Goal: Task Accomplishment & Management: Complete application form

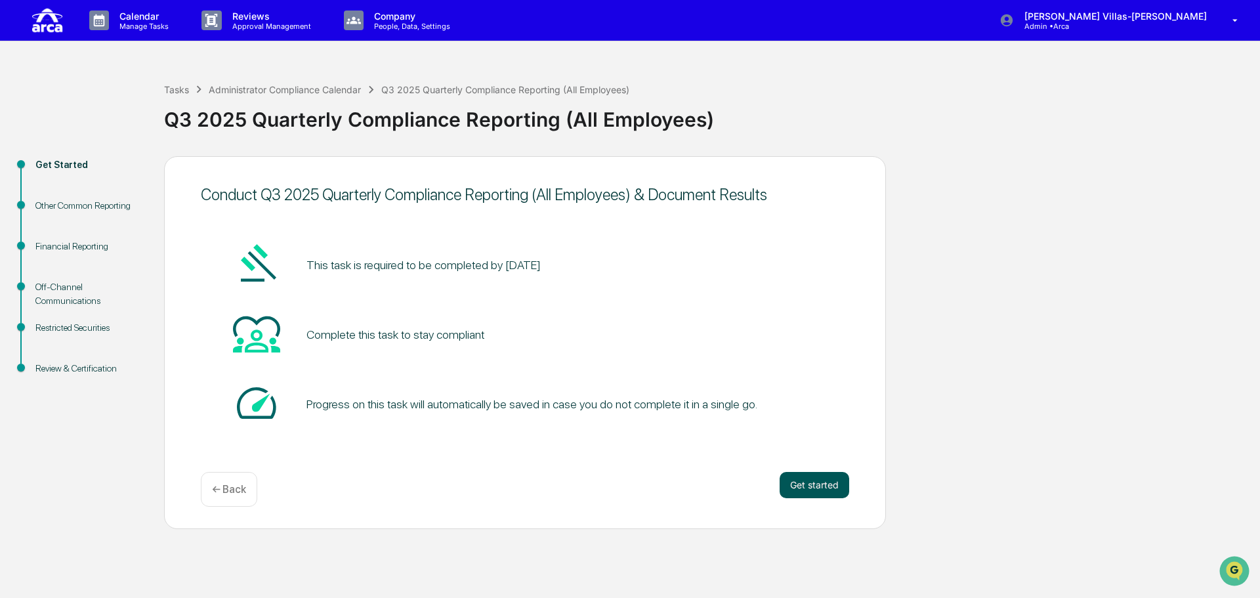
click at [792, 483] on button "Get started" at bounding box center [814, 485] width 70 height 26
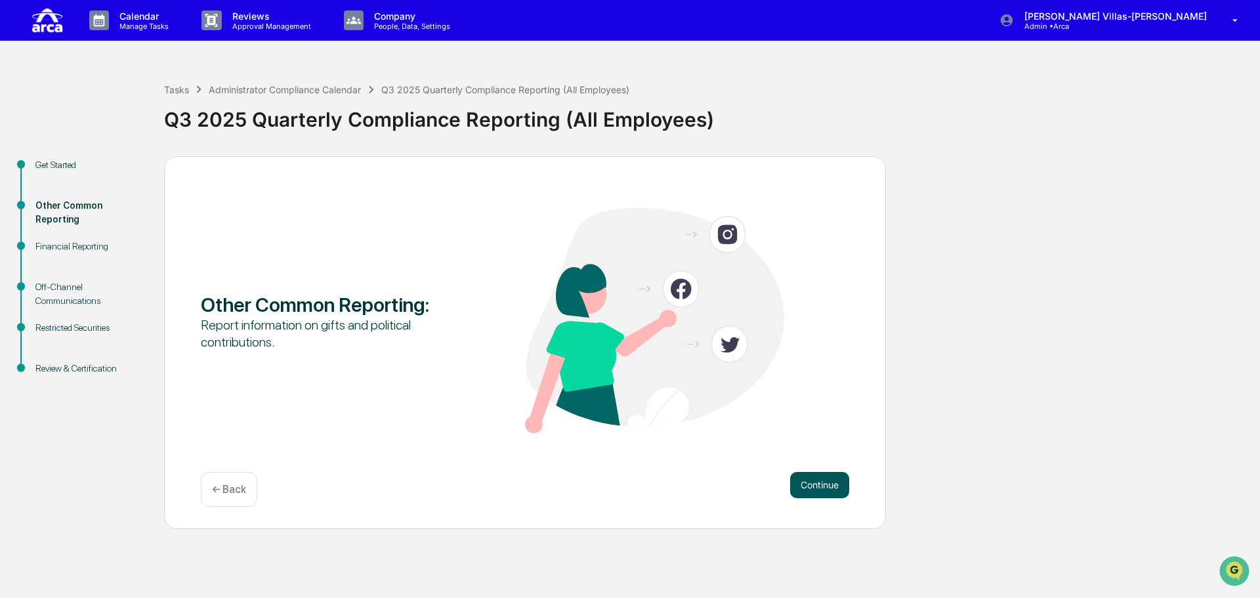
click at [806, 486] on button "Continue" at bounding box center [819, 485] width 59 height 26
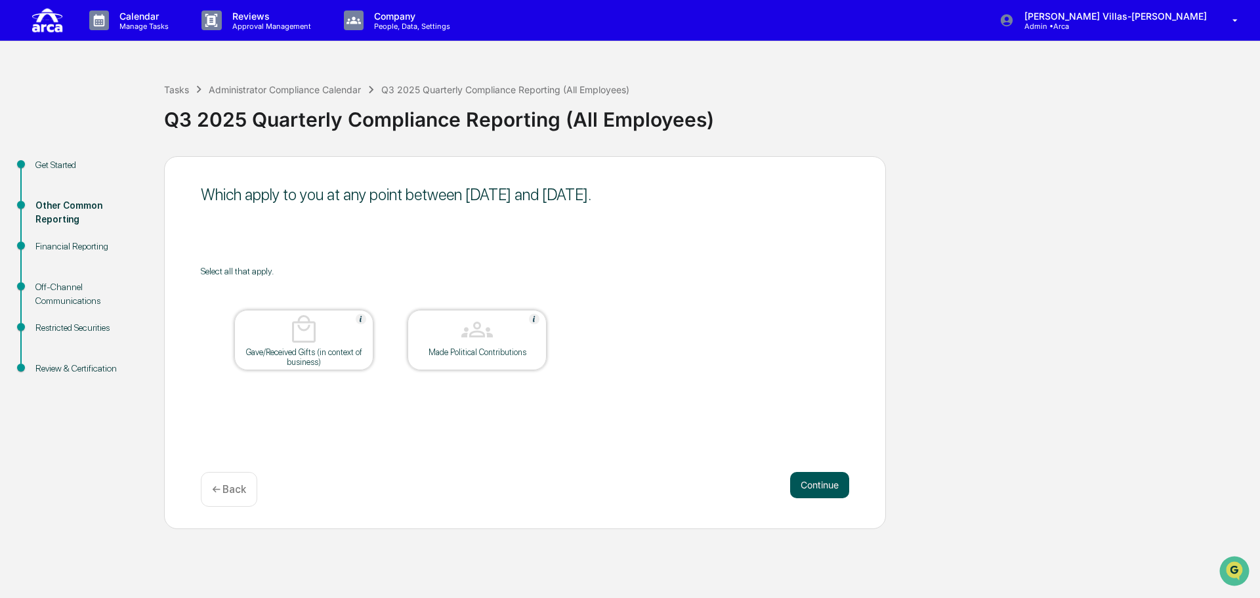
click at [813, 486] on button "Continue" at bounding box center [819, 485] width 59 height 26
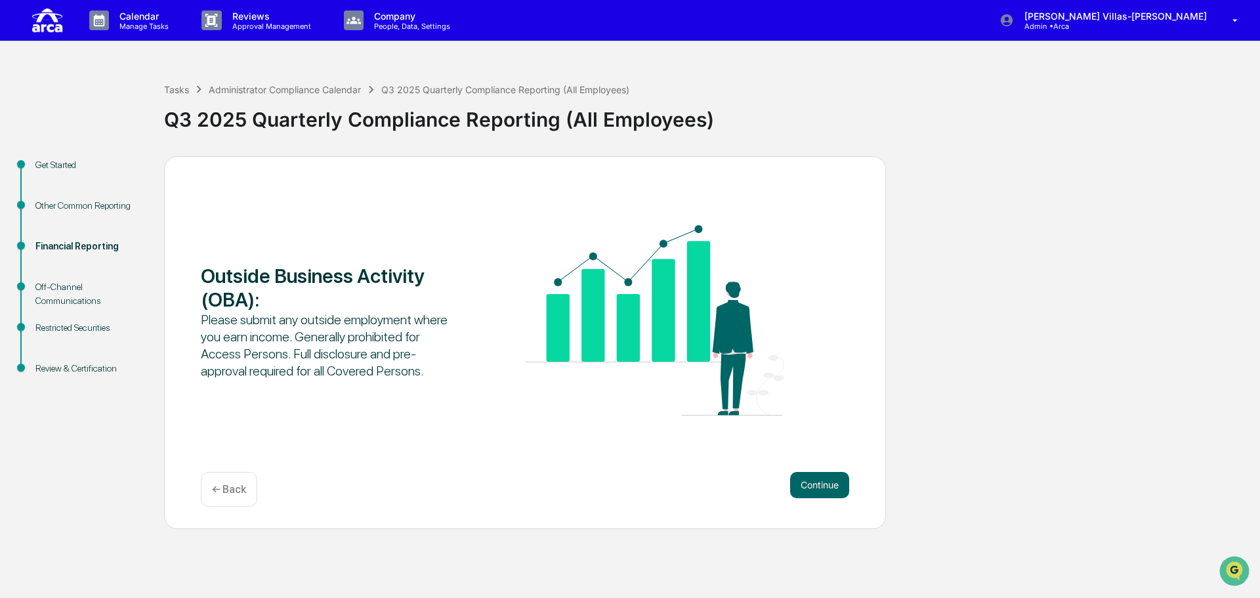
click at [86, 241] on div "Financial Reporting" at bounding box center [89, 246] width 108 height 14
click at [85, 207] on div "Other Common Reporting" at bounding box center [89, 206] width 108 height 14
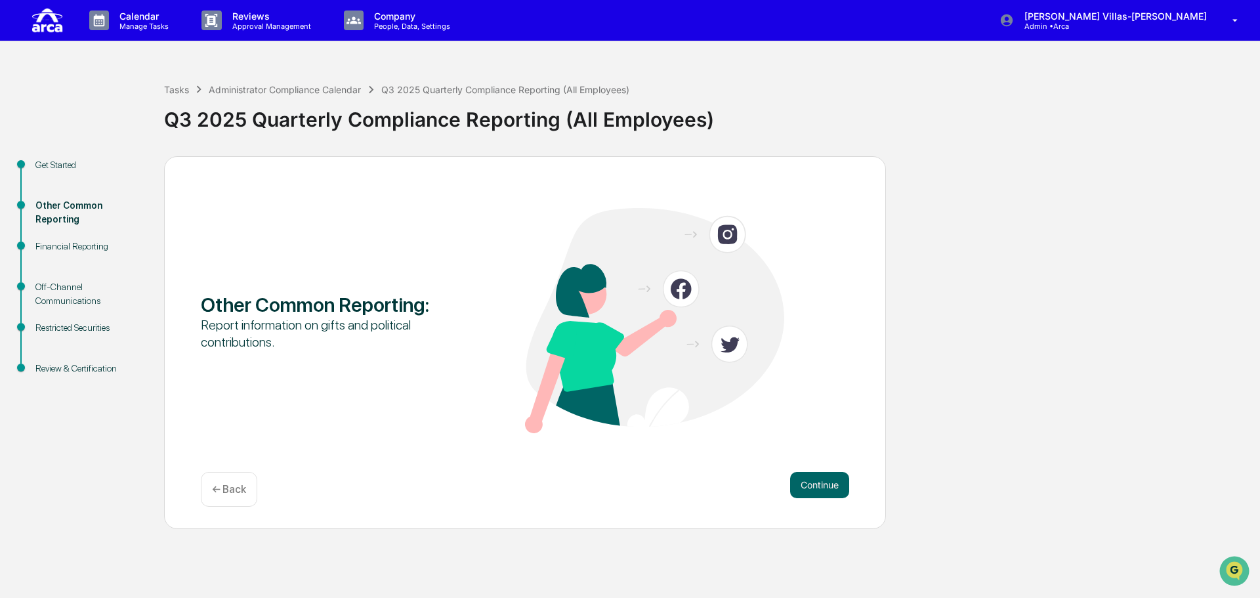
click at [69, 163] on div "Get Started" at bounding box center [89, 165] width 108 height 14
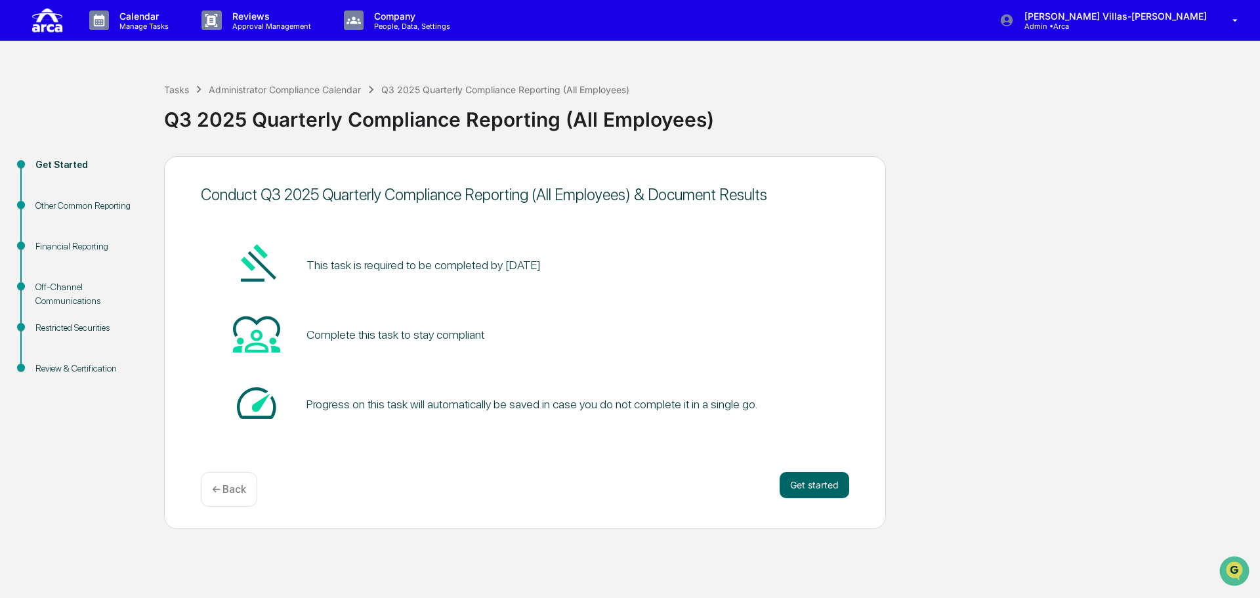
click at [52, 204] on div "Other Common Reporting" at bounding box center [89, 206] width 108 height 14
click at [89, 205] on div "Other Common Reporting" at bounding box center [89, 206] width 108 height 14
click at [78, 205] on div "Other Common Reporting" at bounding box center [89, 206] width 108 height 14
click at [781, 478] on button "Get started" at bounding box center [814, 485] width 70 height 26
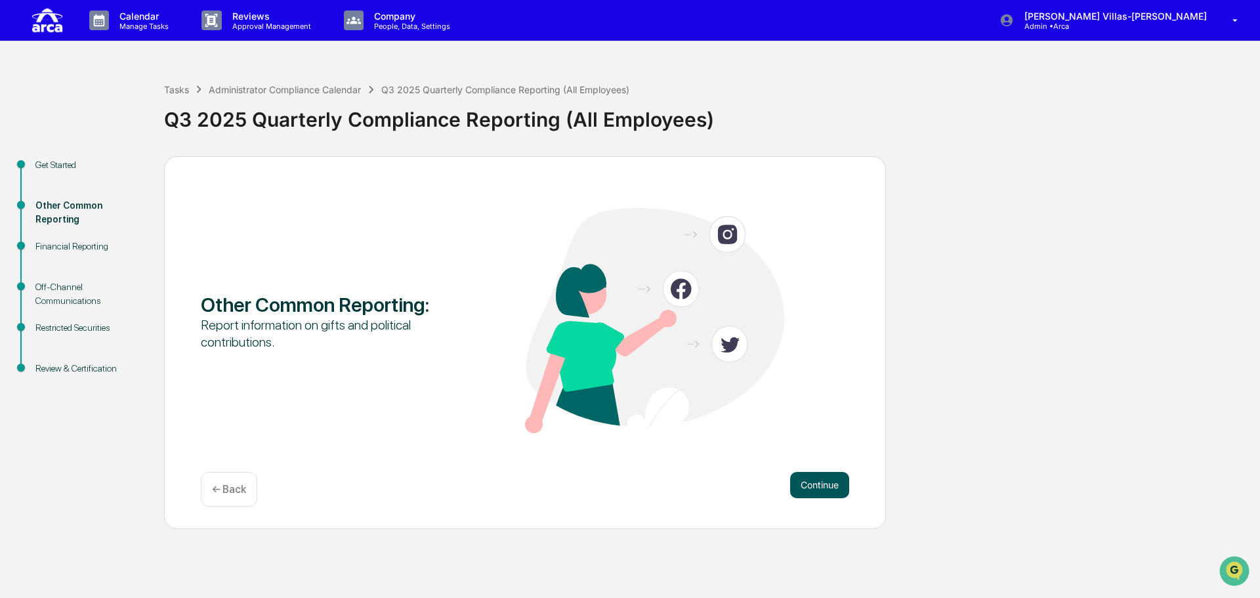
click at [831, 493] on button "Continue" at bounding box center [819, 485] width 59 height 26
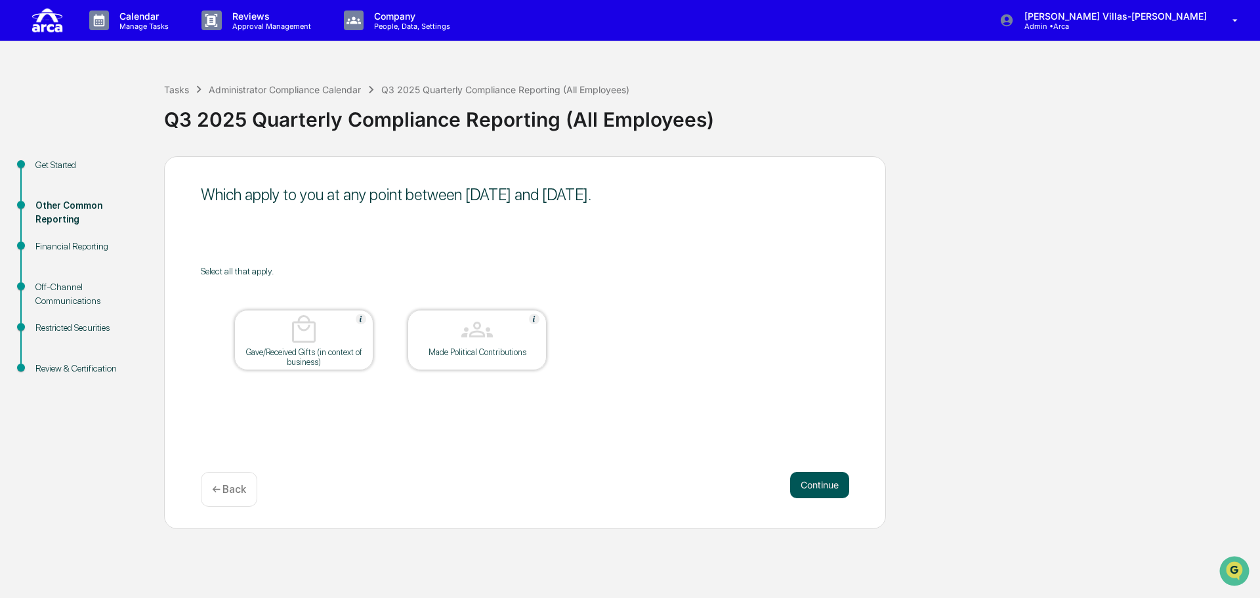
click at [809, 488] on button "Continue" at bounding box center [819, 485] width 59 height 26
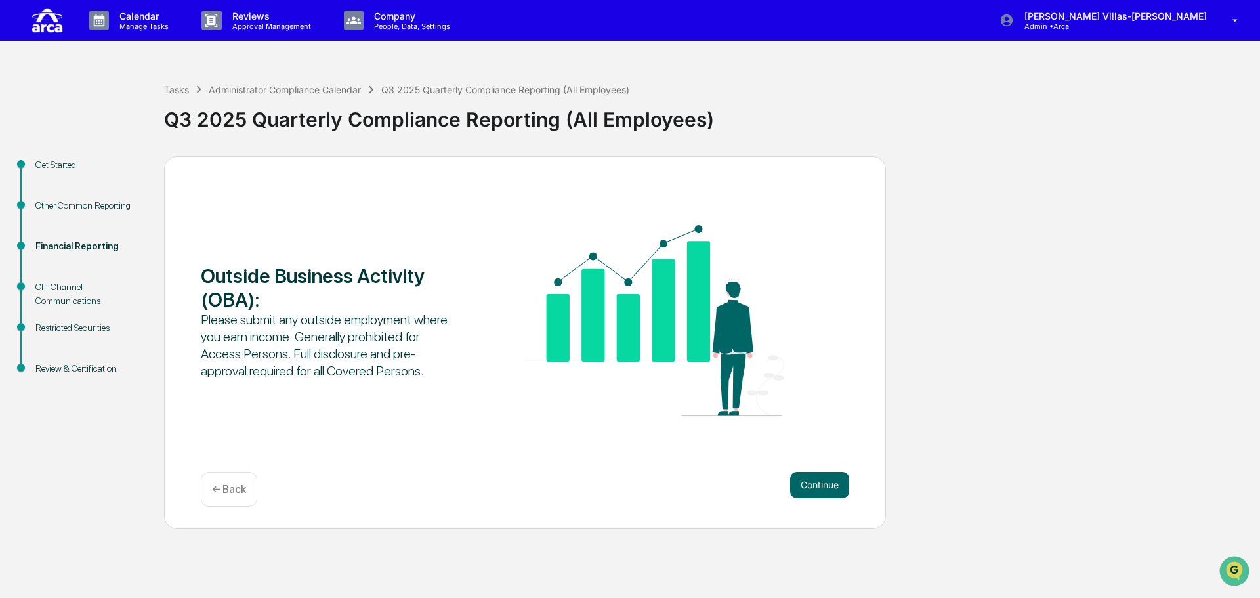
click at [87, 203] on div "Other Common Reporting" at bounding box center [89, 206] width 108 height 14
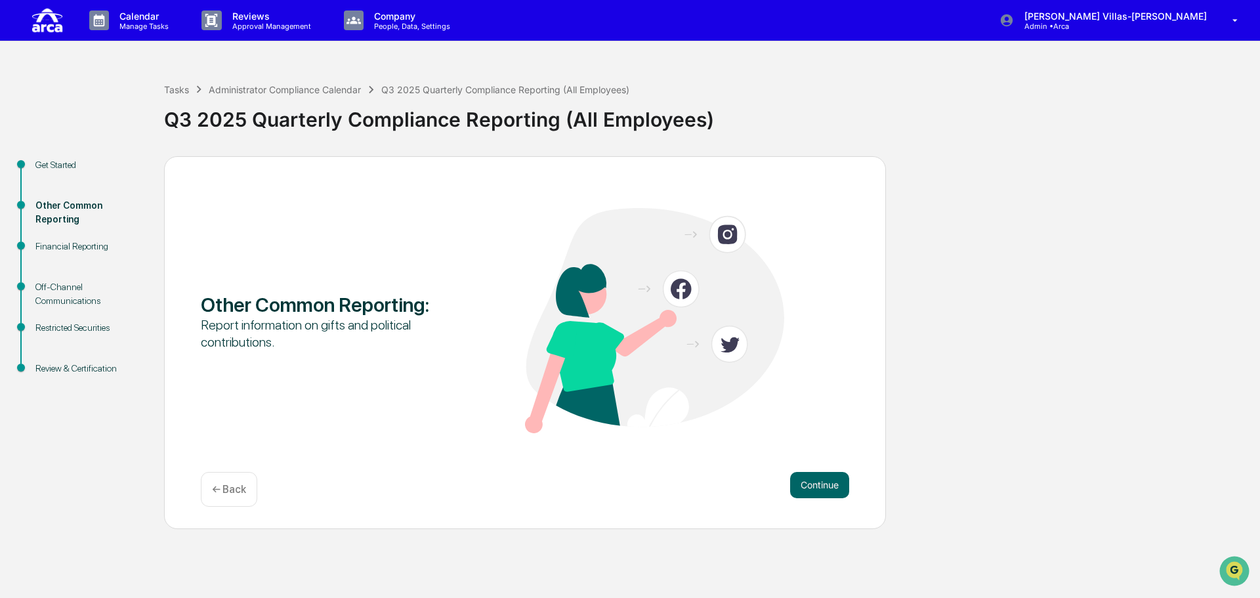
click at [117, 197] on div "Get Started" at bounding box center [89, 180] width 129 height 41
click at [825, 489] on button "Continue" at bounding box center [819, 485] width 59 height 26
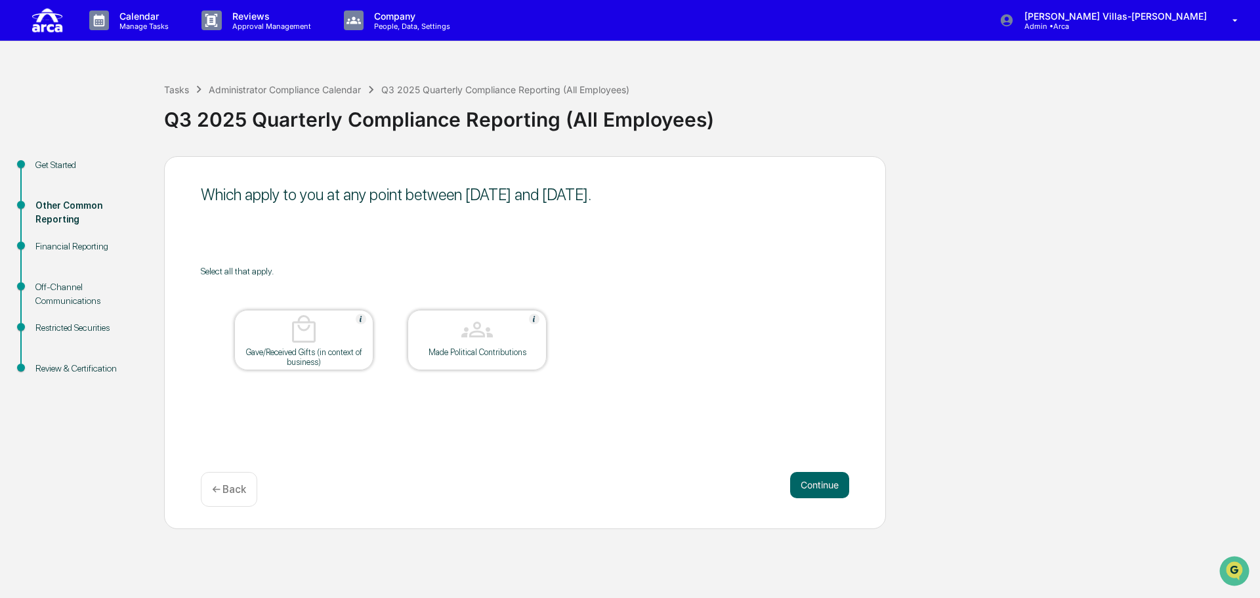
click at [825, 489] on button "Continue" at bounding box center [819, 485] width 59 height 26
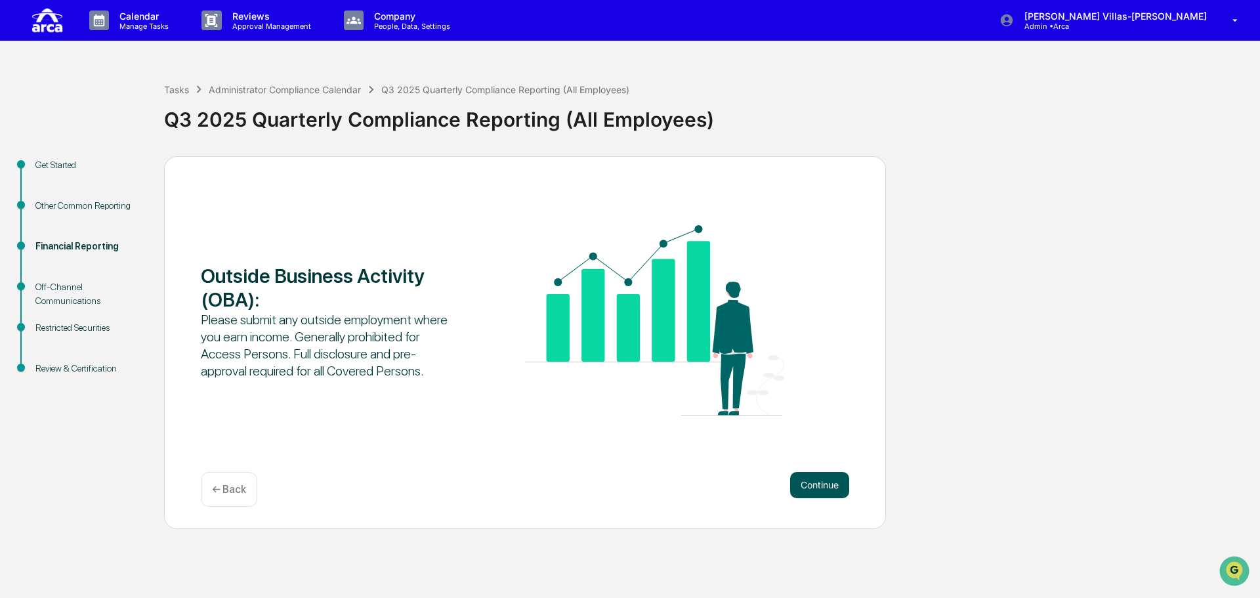
click at [820, 486] on button "Continue" at bounding box center [819, 485] width 59 height 26
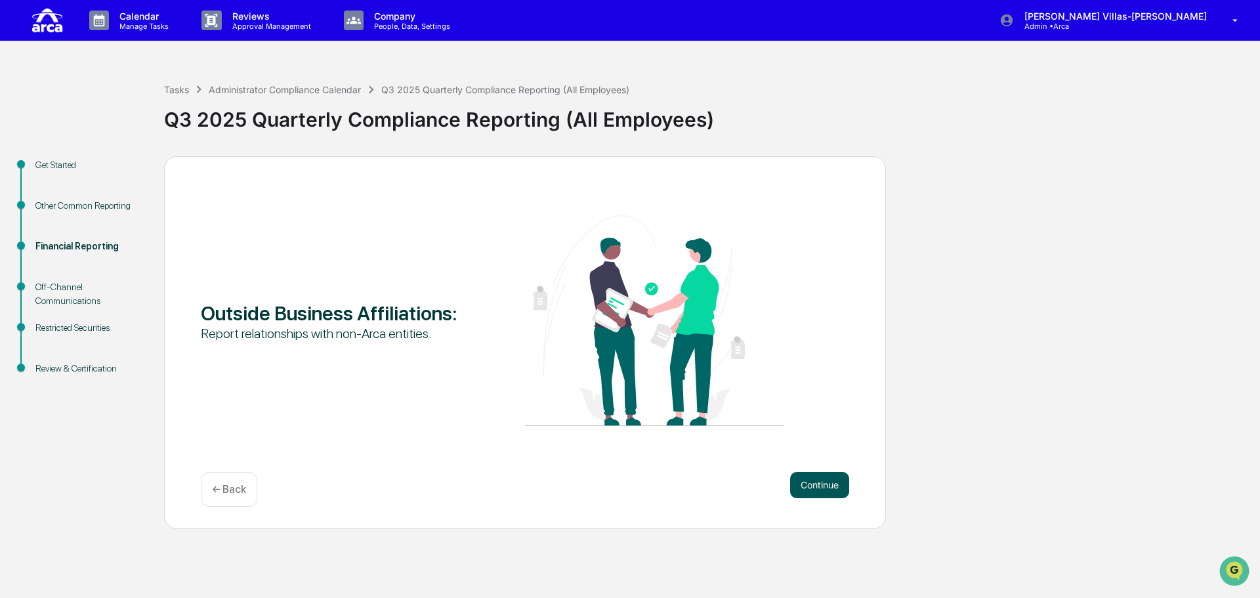
click at [829, 485] on button "Continue" at bounding box center [819, 485] width 59 height 26
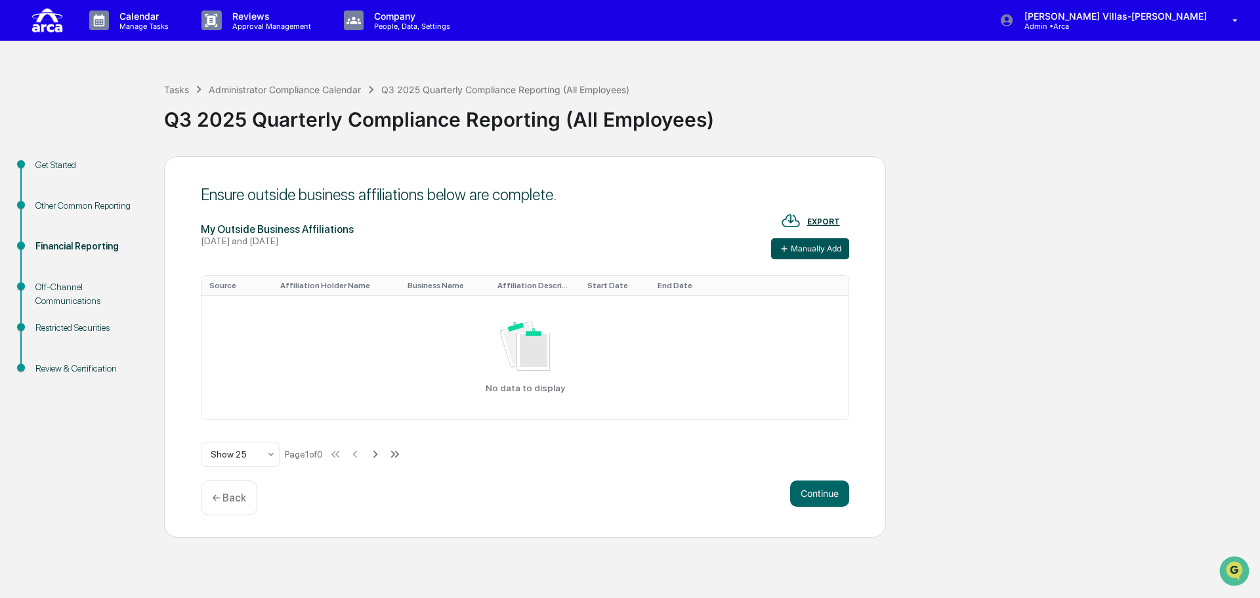
click at [790, 251] on button "Manually Add" at bounding box center [810, 248] width 78 height 21
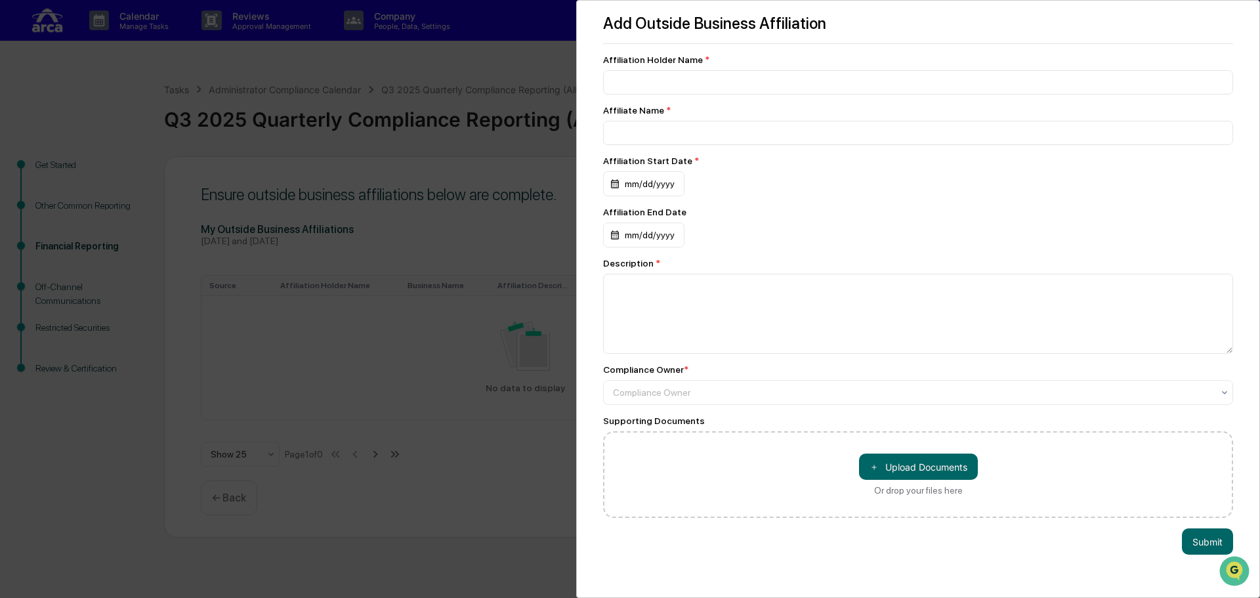
click at [491, 452] on div "Add Outside Business Affiliation Affiliation Holder Name * Affiliate Name * Aff…" at bounding box center [630, 299] width 1260 height 598
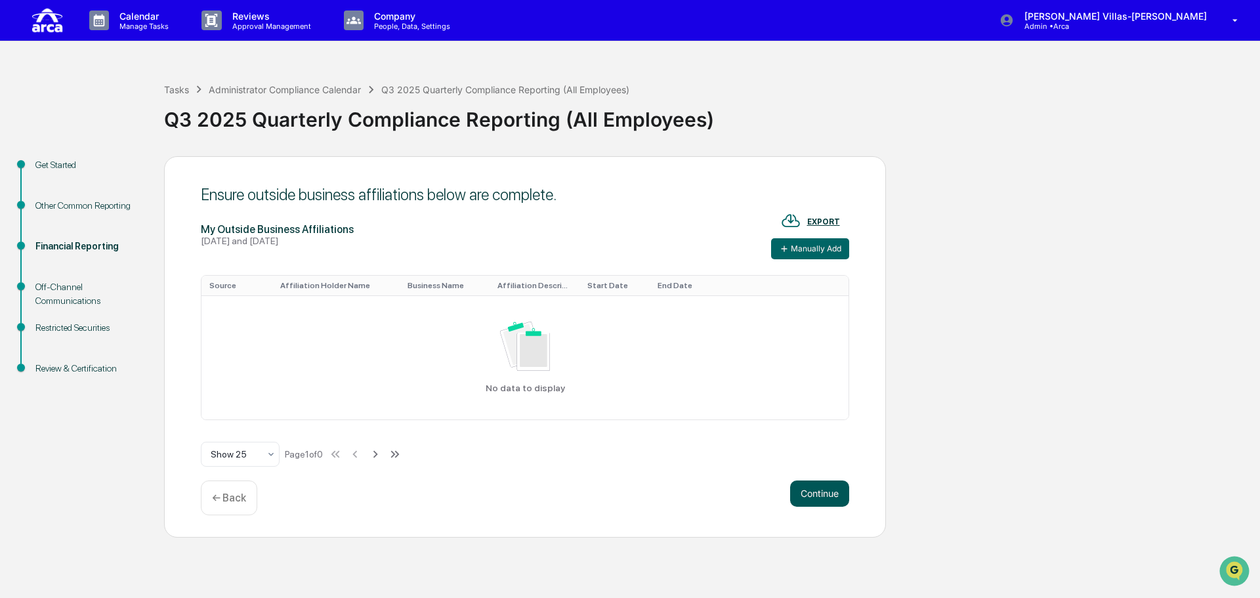
click at [823, 497] on button "Continue" at bounding box center [819, 493] width 59 height 26
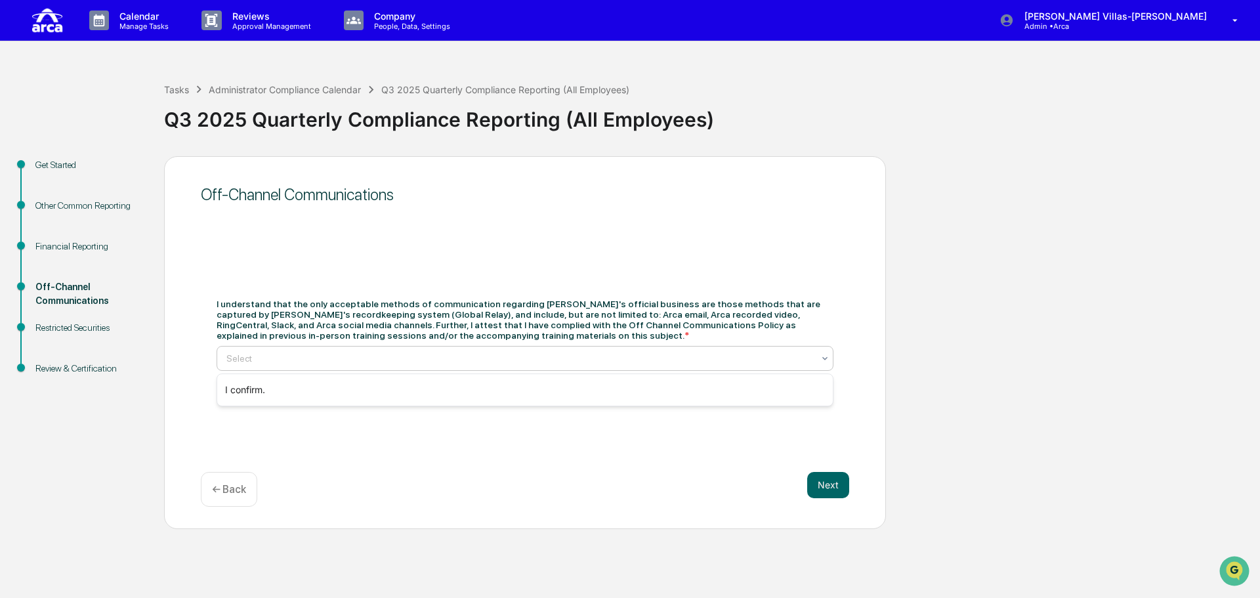
click at [246, 359] on div at bounding box center [519, 358] width 586 height 13
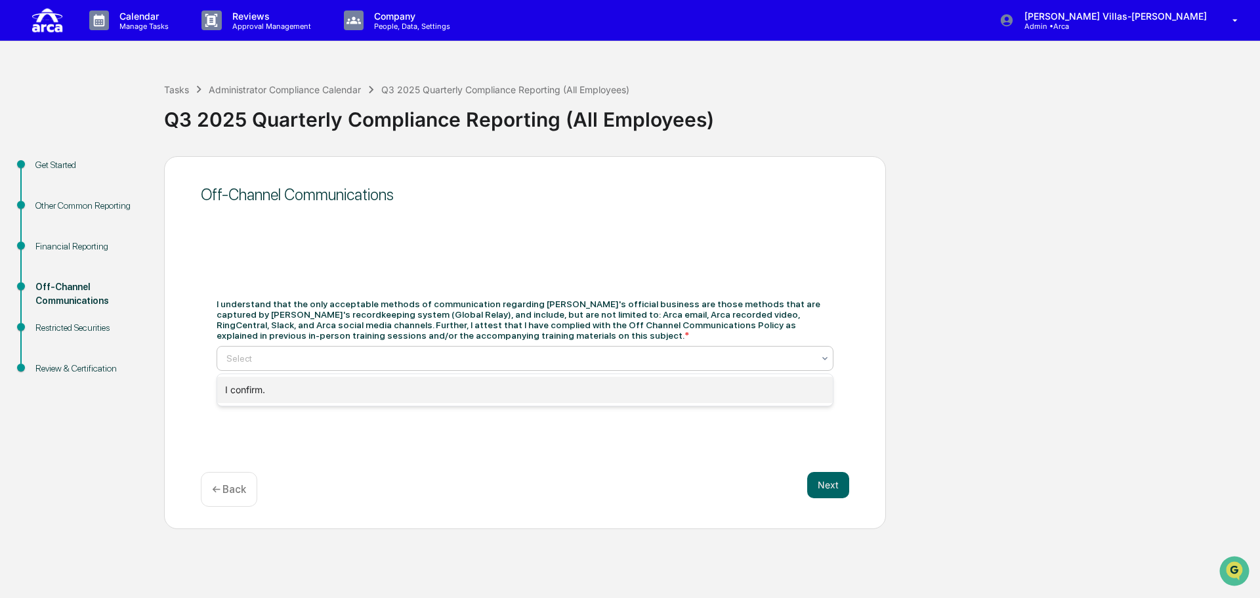
click at [248, 389] on div "I confirm." at bounding box center [524, 390] width 615 height 26
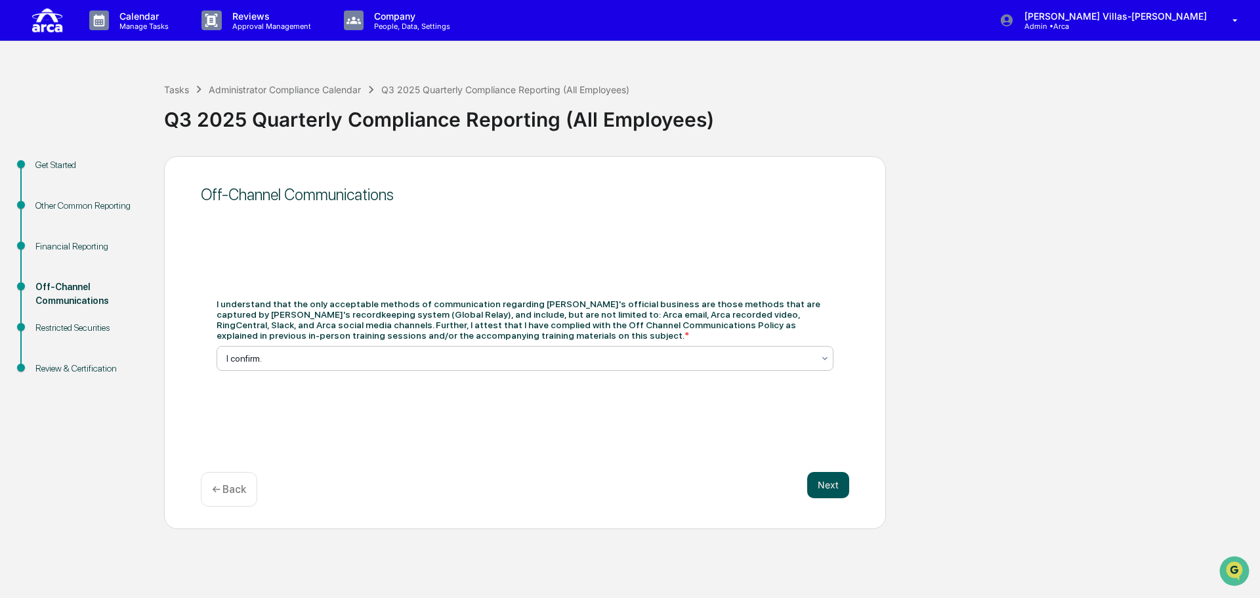
click at [810, 483] on button "Next" at bounding box center [828, 485] width 42 height 26
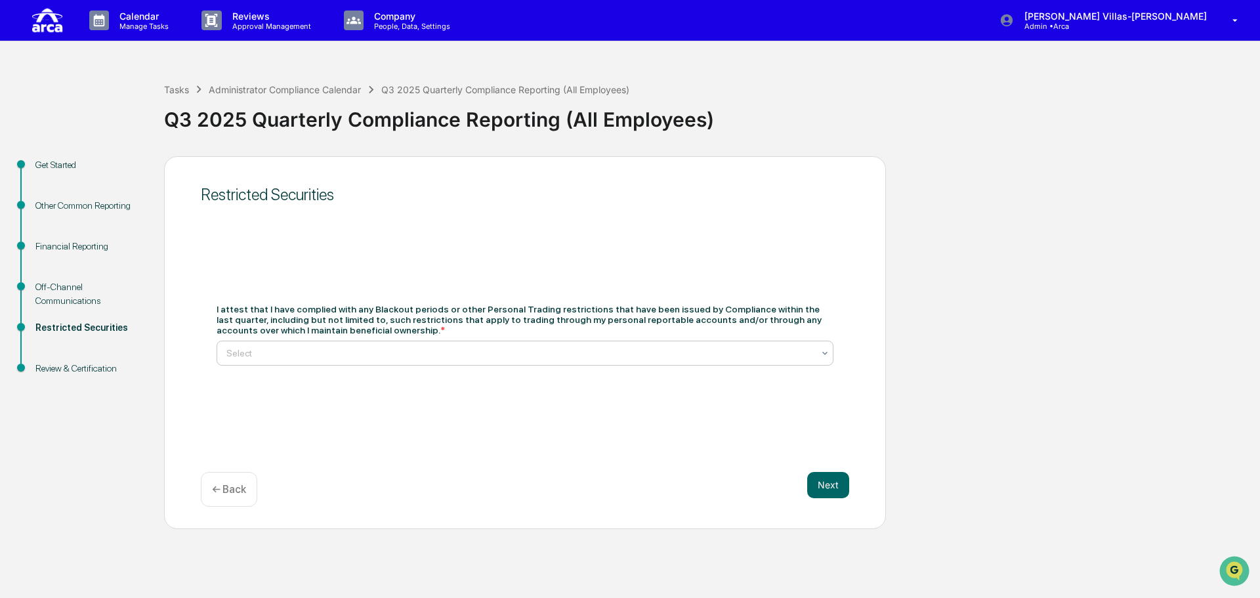
click at [304, 357] on div at bounding box center [519, 352] width 586 height 13
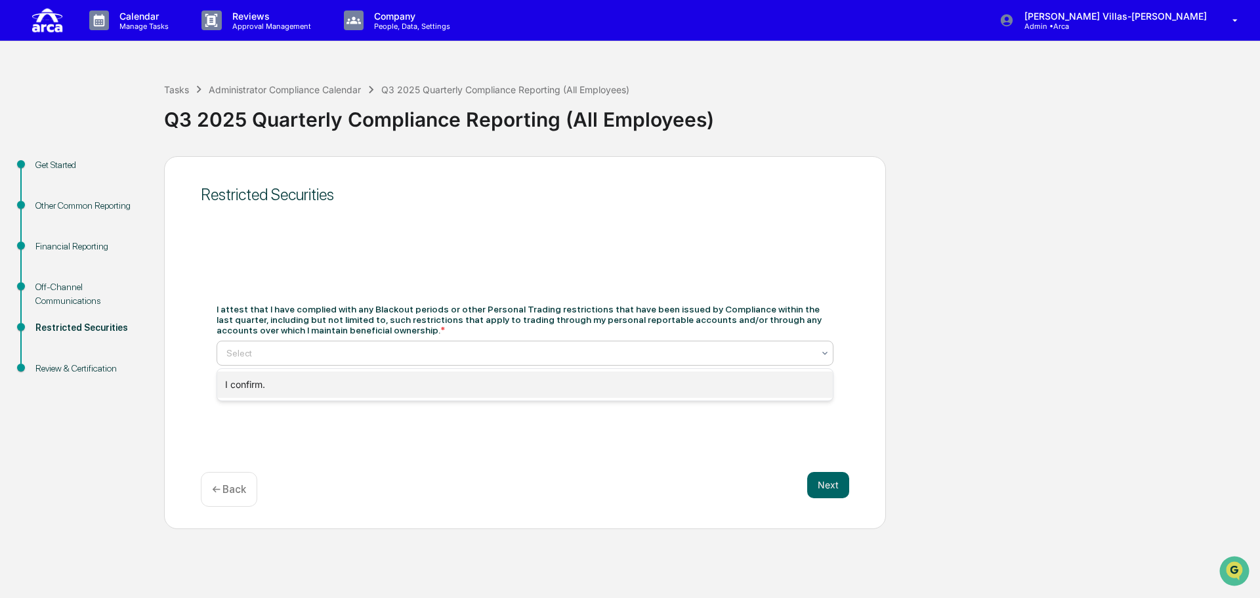
click at [266, 387] on div "I confirm." at bounding box center [524, 384] width 615 height 26
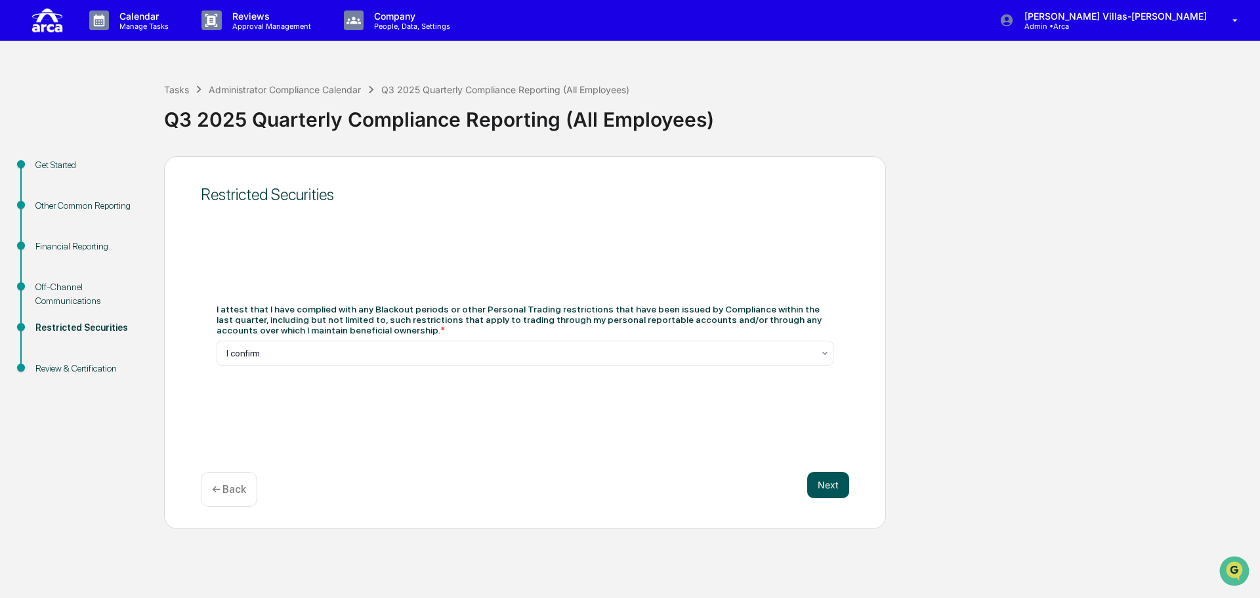
click at [829, 483] on button "Next" at bounding box center [828, 485] width 42 height 26
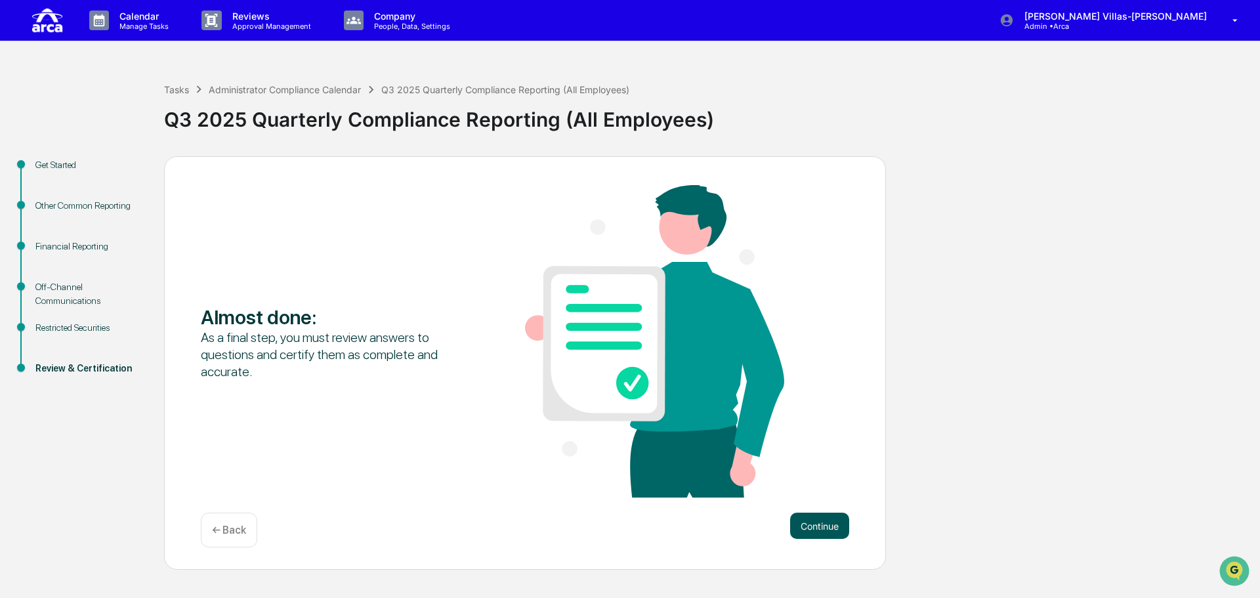
click at [810, 525] on button "Continue" at bounding box center [819, 525] width 59 height 26
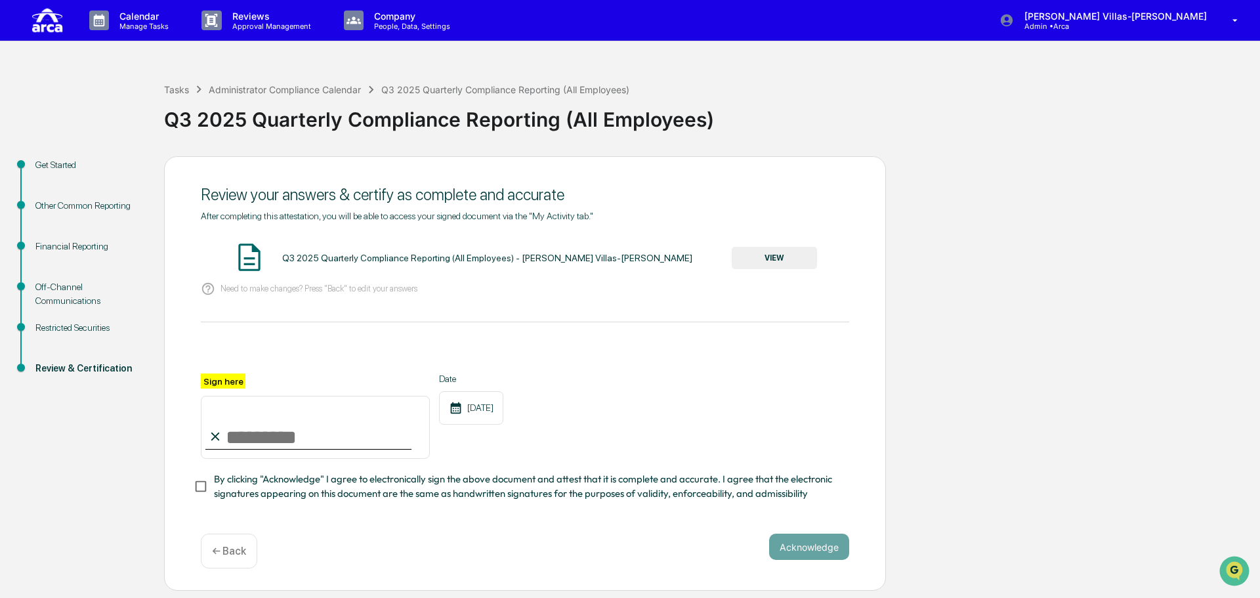
click at [766, 264] on button "VIEW" at bounding box center [773, 258] width 85 height 22
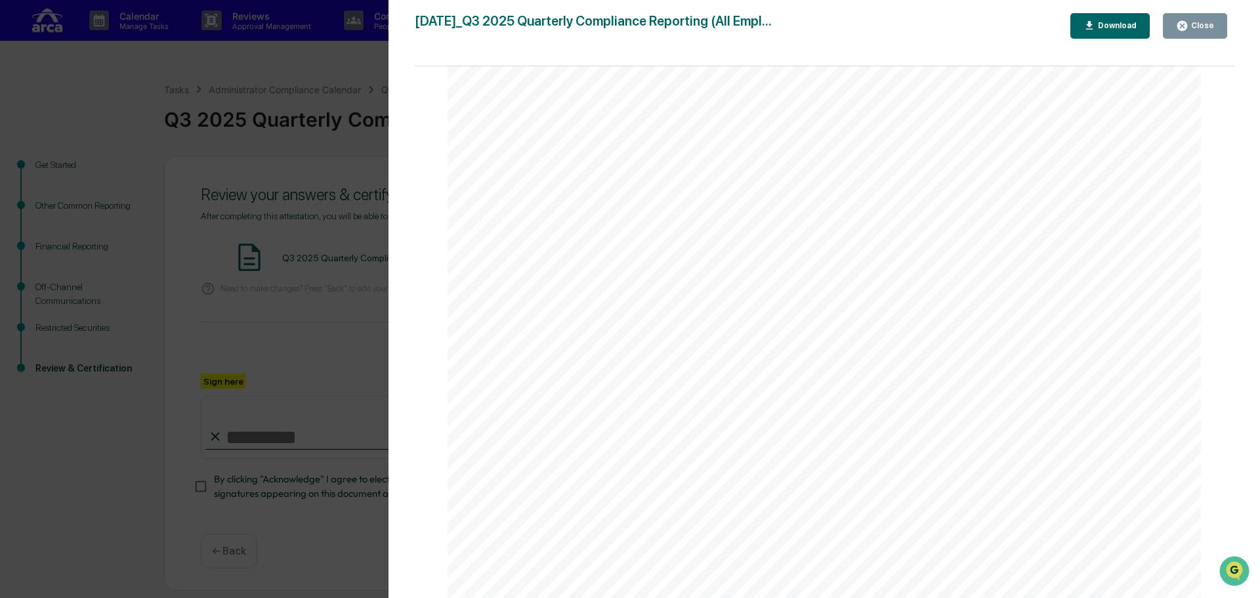
scroll to position [4995, 0]
click at [1202, 30] on div "Close" at bounding box center [1201, 25] width 26 height 9
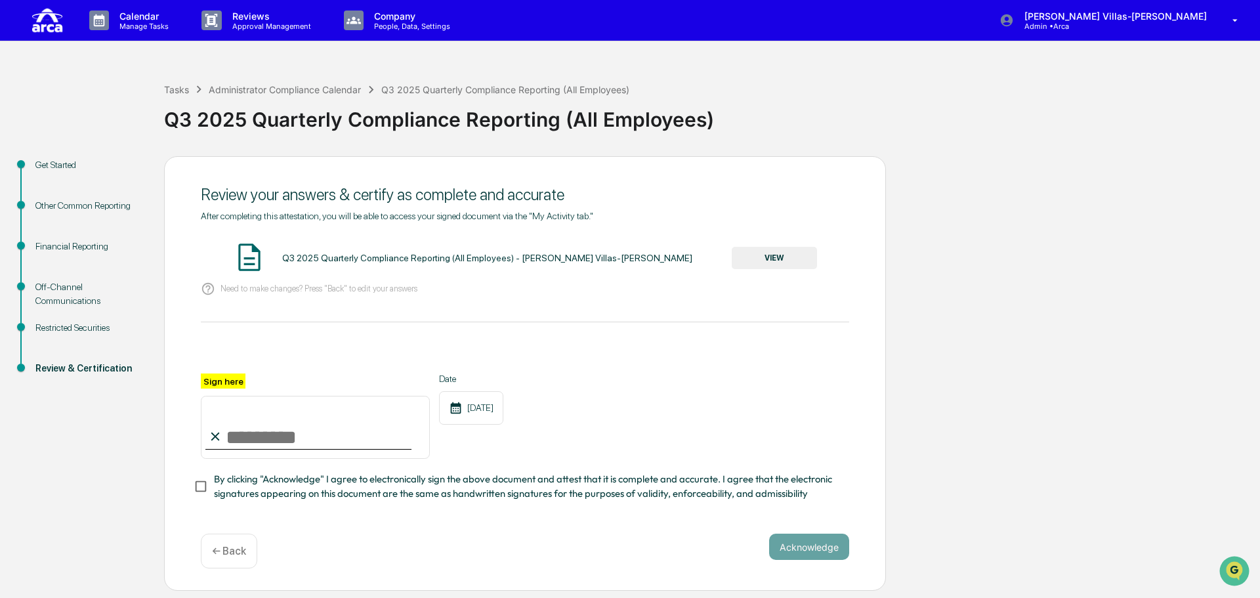
click at [523, 338] on div "After completing this attestation, you will be able to access your signed docum…" at bounding box center [525, 356] width 648 height 291
click at [318, 434] on input "Sign here" at bounding box center [315, 427] width 229 height 63
type input "**********"
click at [815, 545] on button "Acknowledge" at bounding box center [809, 546] width 80 height 26
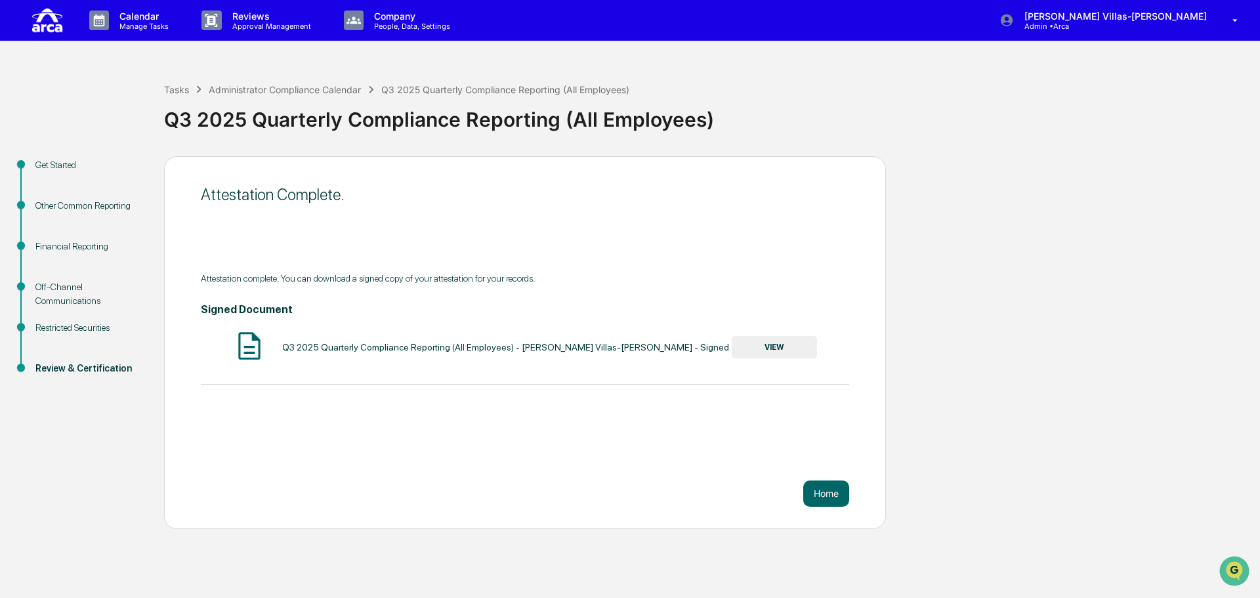
click at [783, 352] on button "VIEW" at bounding box center [773, 347] width 85 height 22
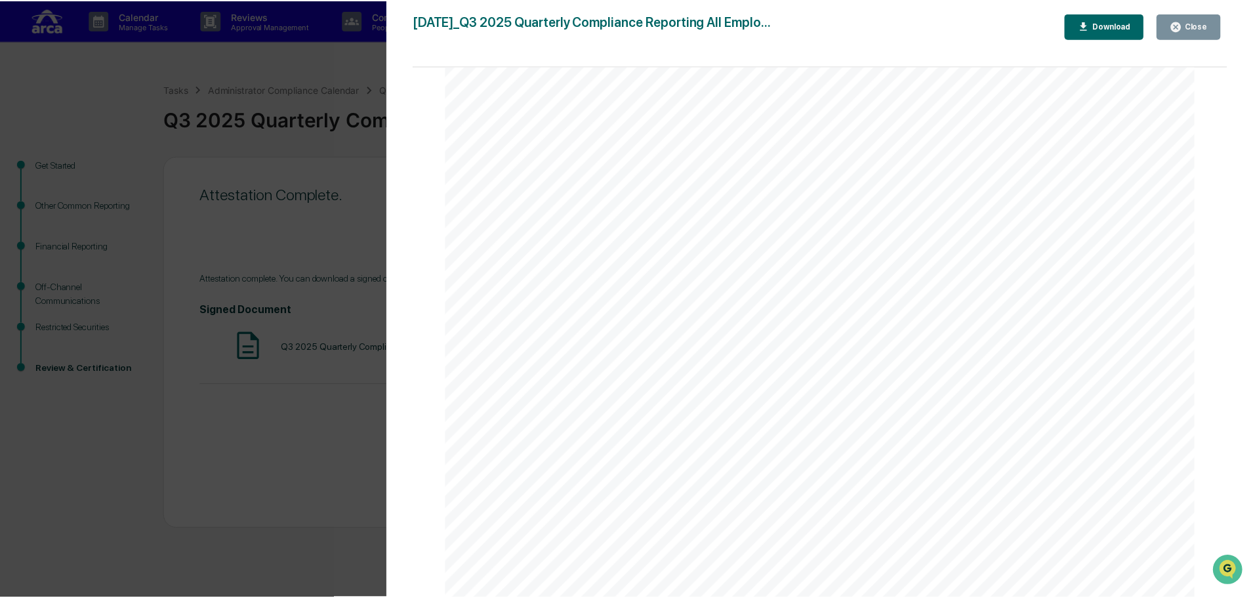
scroll to position [5750, 0]
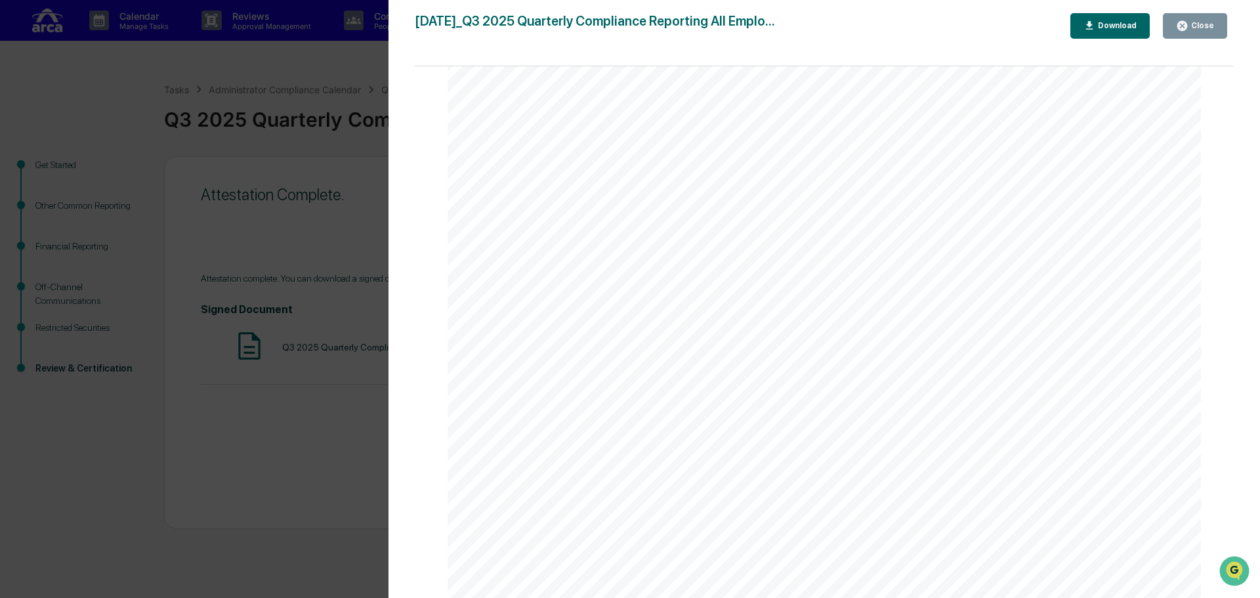
click at [1193, 26] on div "Close" at bounding box center [1201, 25] width 26 height 9
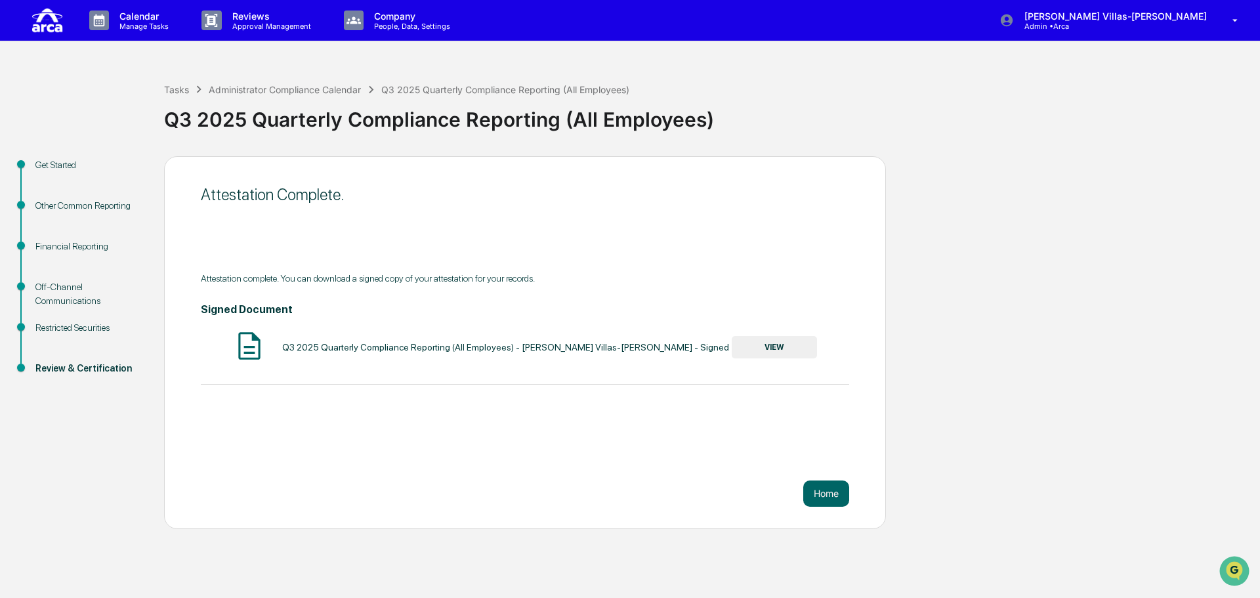
click at [449, 480] on div "Attestation Complete. Attestation complete. You can download a signed copy of y…" at bounding box center [525, 342] width 722 height 373
click at [828, 491] on button "Home" at bounding box center [826, 493] width 46 height 26
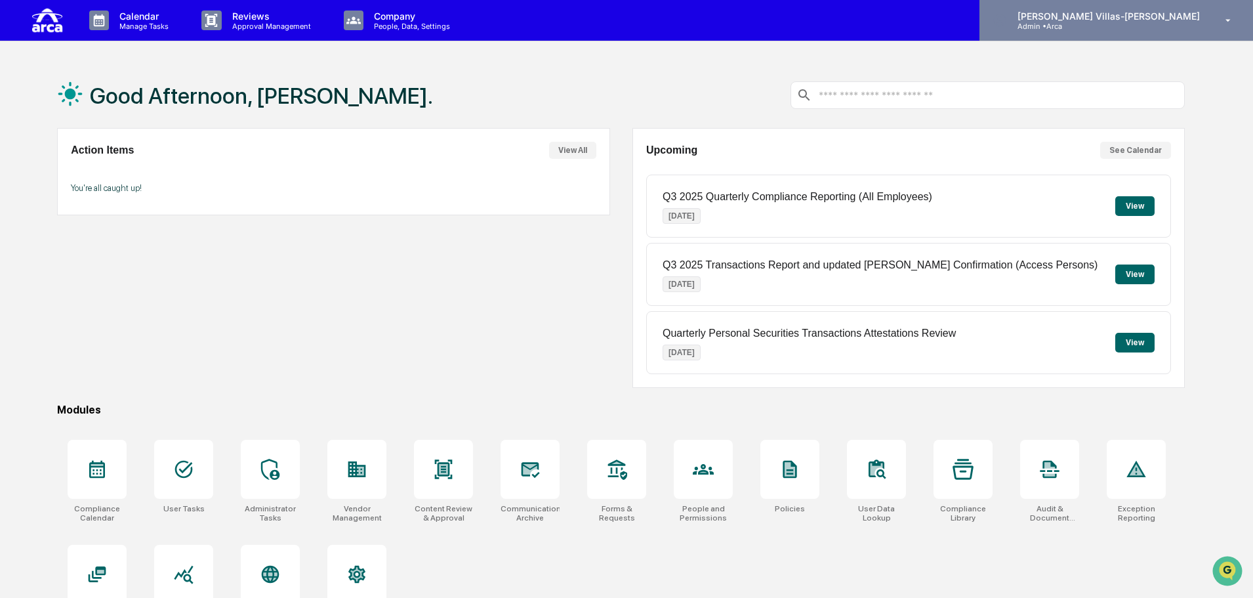
click at [1129, 26] on p "Admin • Arca" at bounding box center [1068, 26] width 122 height 9
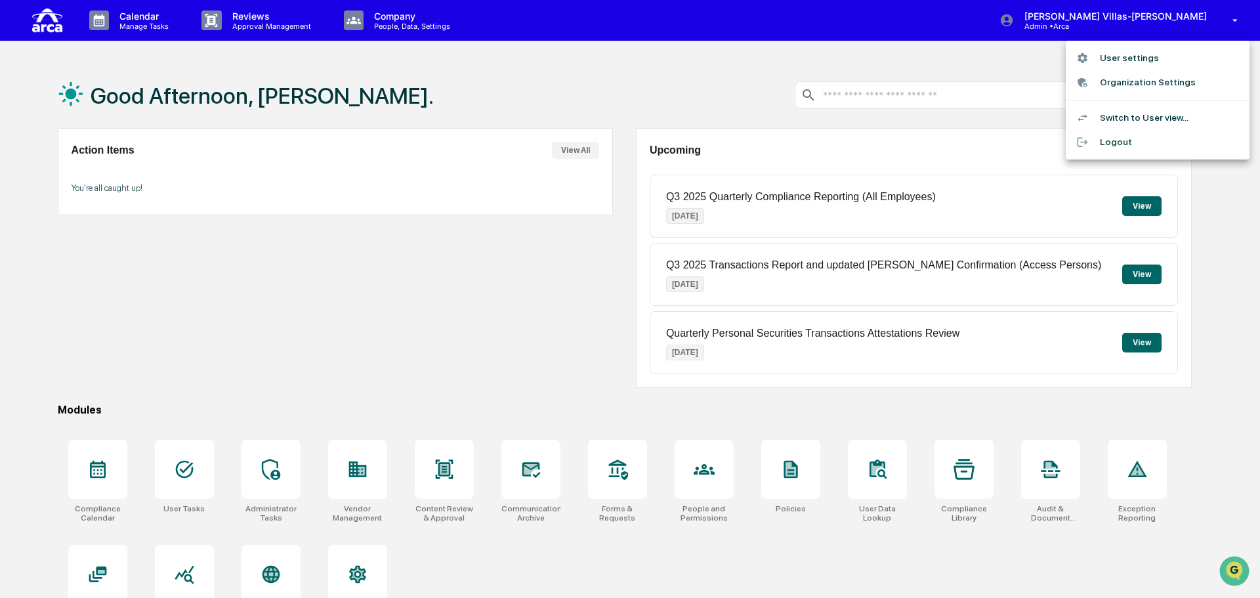
drag, startPoint x: 255, startPoint y: 274, endPoint x: 106, endPoint y: 113, distance: 219.1
click at [253, 271] on div at bounding box center [630, 299] width 1260 height 598
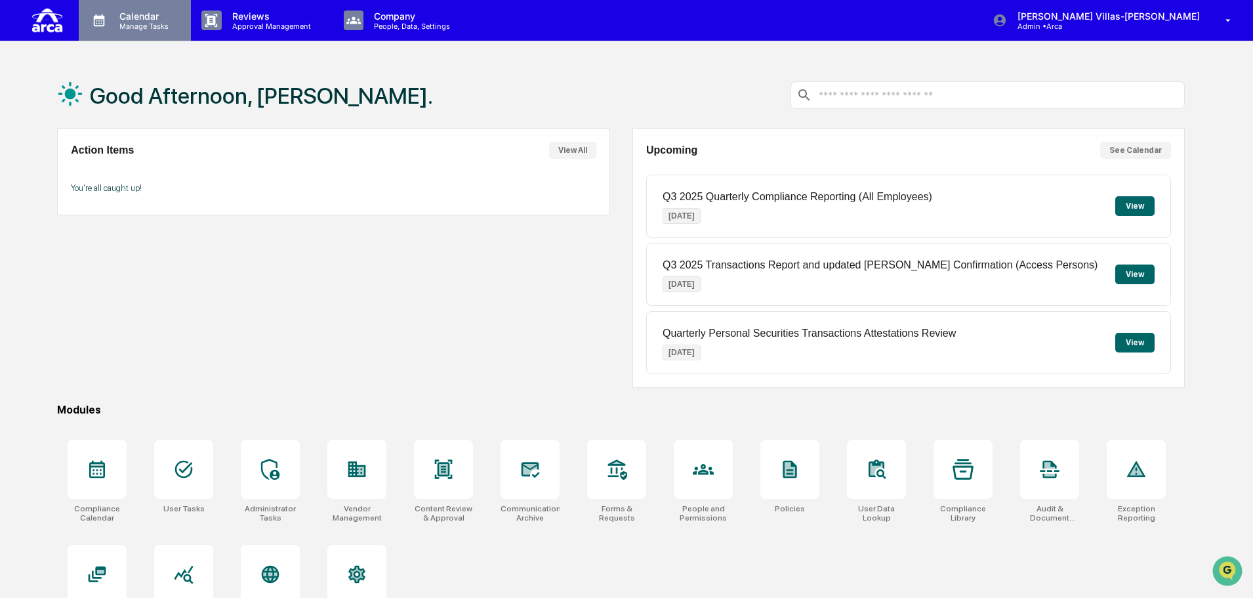
click at [131, 34] on div "Calendar Manage Tasks" at bounding box center [135, 20] width 112 height 41
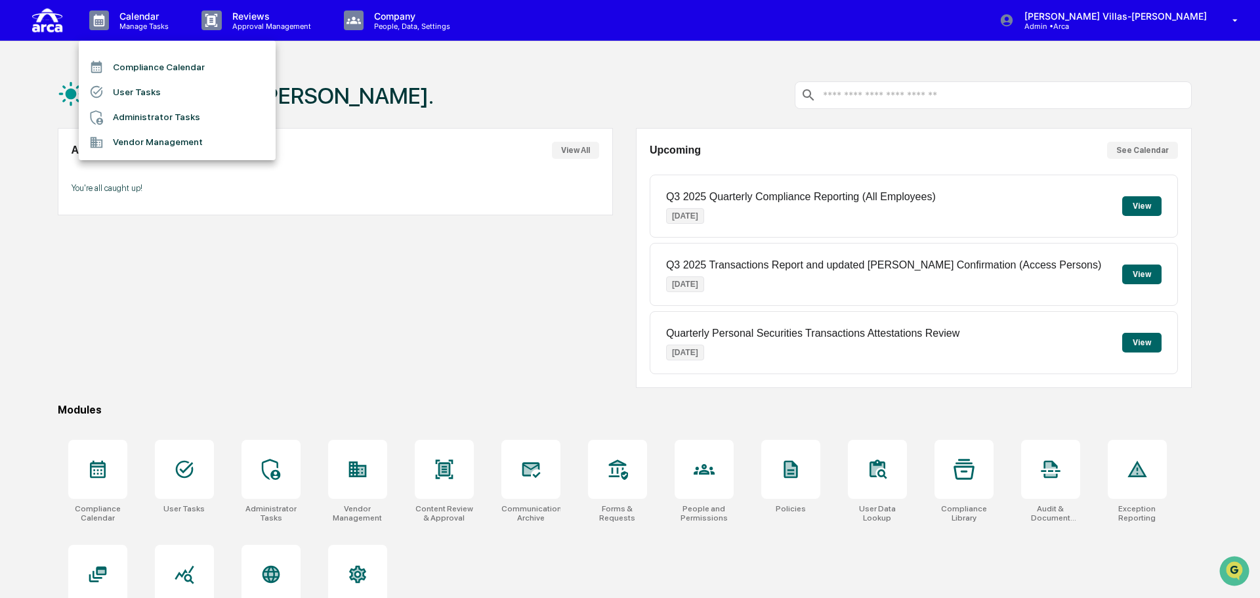
drag, startPoint x: 626, startPoint y: 49, endPoint x: 949, endPoint y: 51, distance: 322.1
click at [635, 49] on div at bounding box center [630, 299] width 1260 height 598
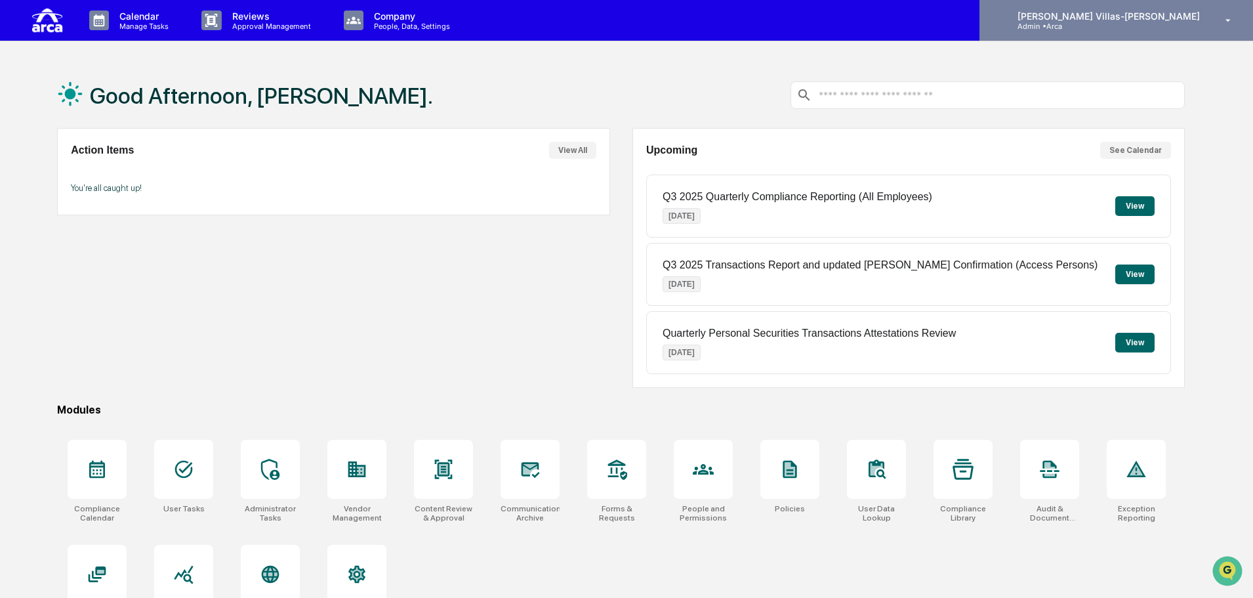
click at [1129, 28] on p "Admin • Arca" at bounding box center [1068, 26] width 122 height 9
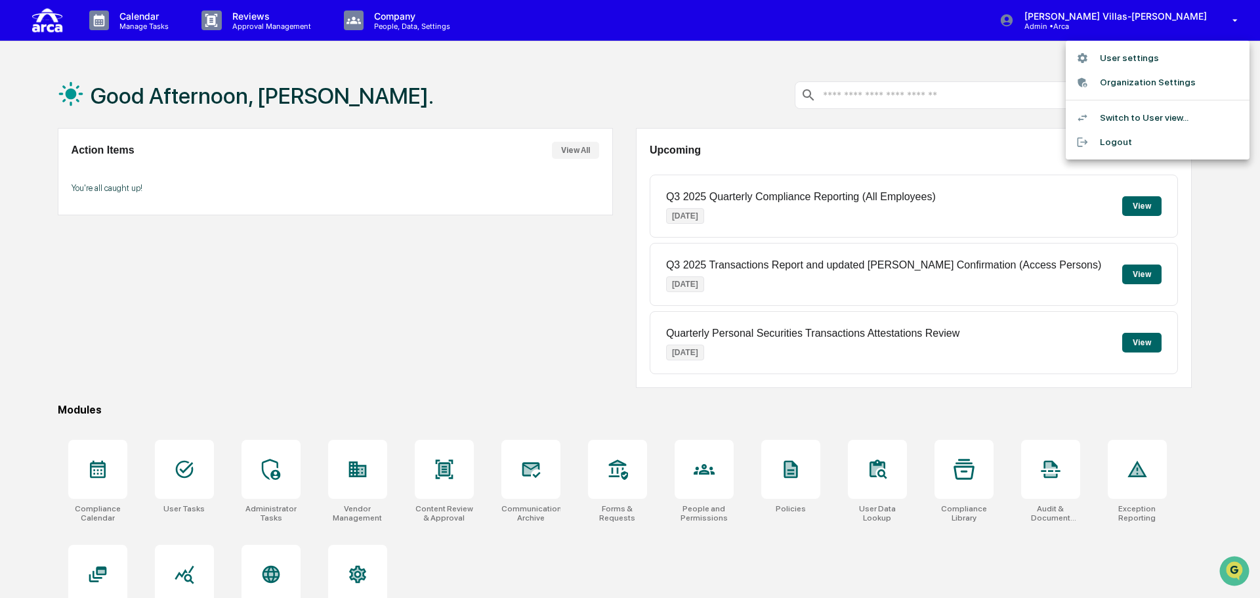
click at [1133, 57] on li "User settings" at bounding box center [1157, 58] width 184 height 24
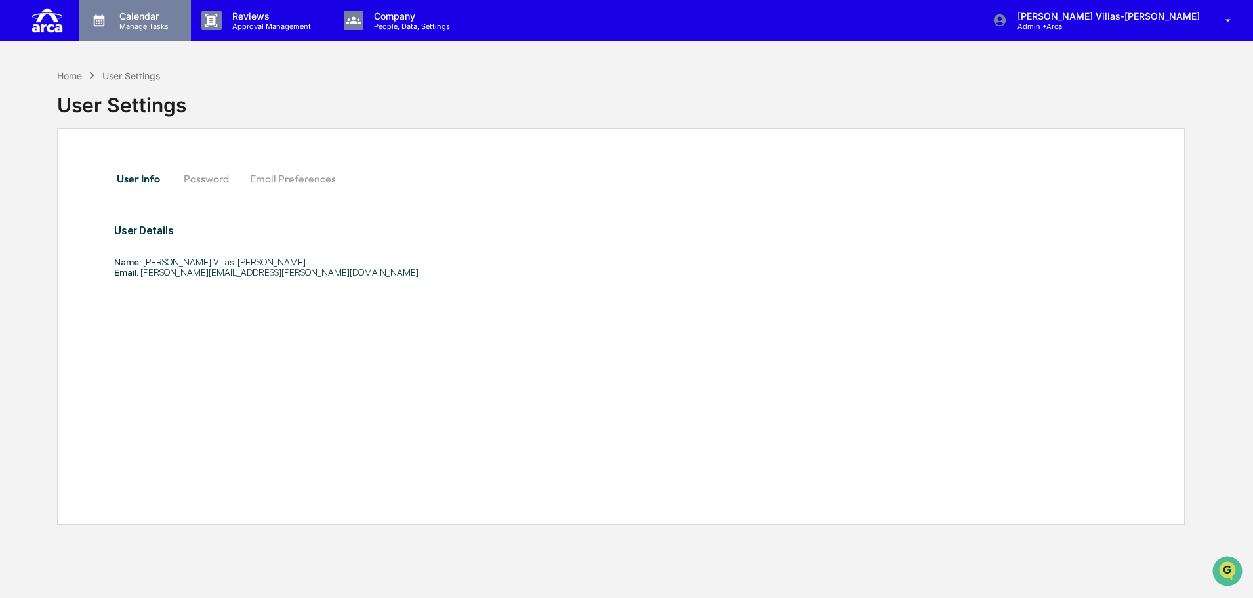
click at [150, 27] on p "Manage Tasks" at bounding box center [142, 26] width 66 height 9
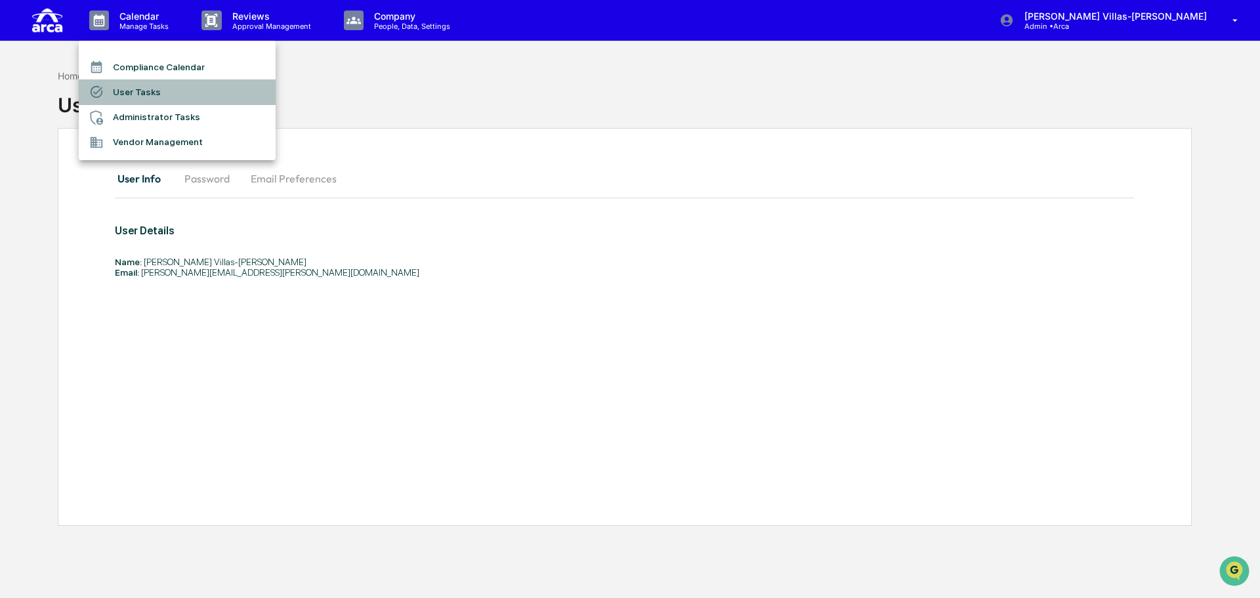
click at [140, 92] on li "User Tasks" at bounding box center [177, 91] width 197 height 25
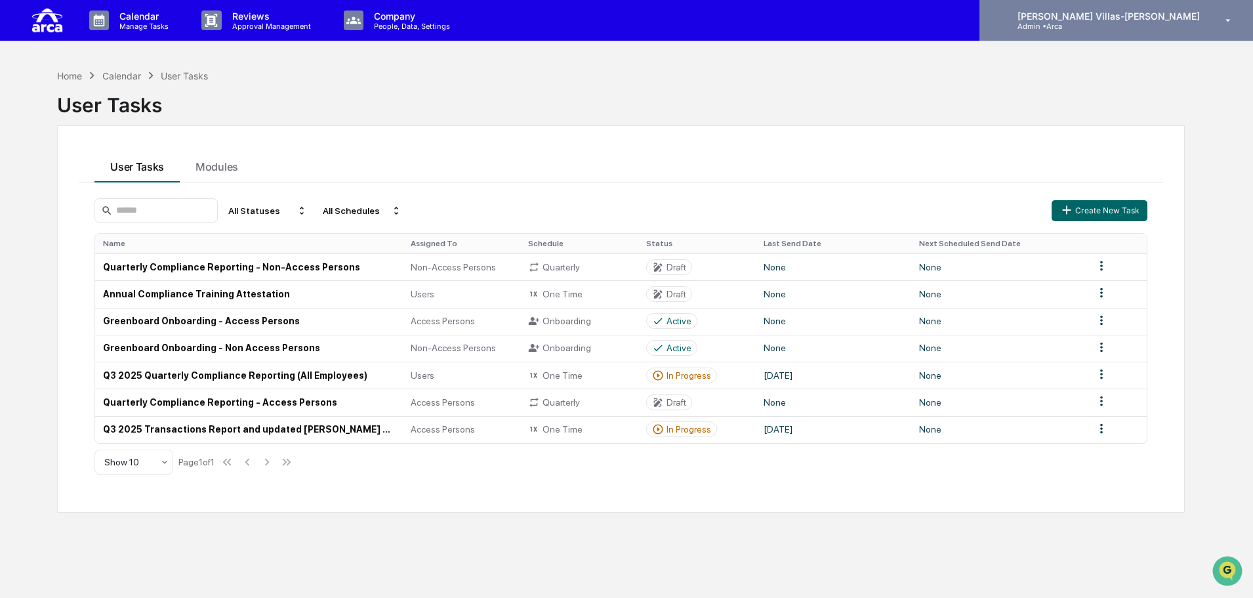
click at [1179, 17] on p "[PERSON_NAME] Villas-[PERSON_NAME]" at bounding box center [1106, 15] width 199 height 11
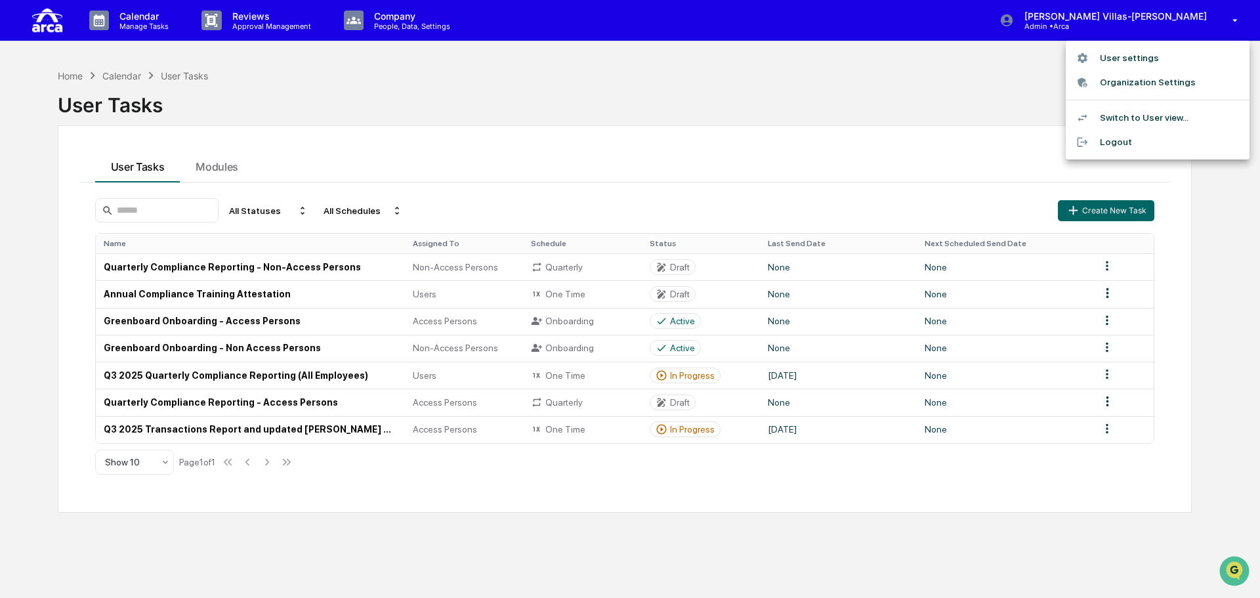
click at [1128, 118] on li "Switch to User view..." at bounding box center [1157, 118] width 184 height 24
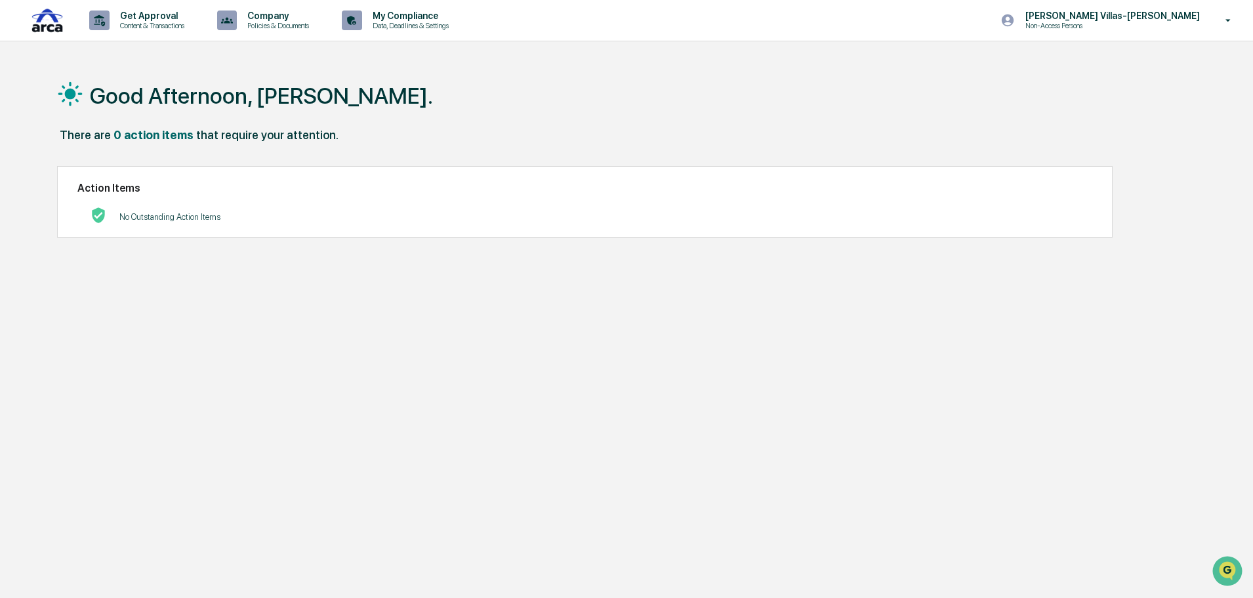
click at [198, 244] on div "Good Afternoon, Christine. There are 0 action items that require your attention…" at bounding box center [620, 361] width 1167 height 598
click at [216, 226] on div "No Outstanding Action Items" at bounding box center [169, 216] width 101 height 27
click at [688, 106] on div "Good Afternoon, [PERSON_NAME]." at bounding box center [621, 95] width 1128 height 66
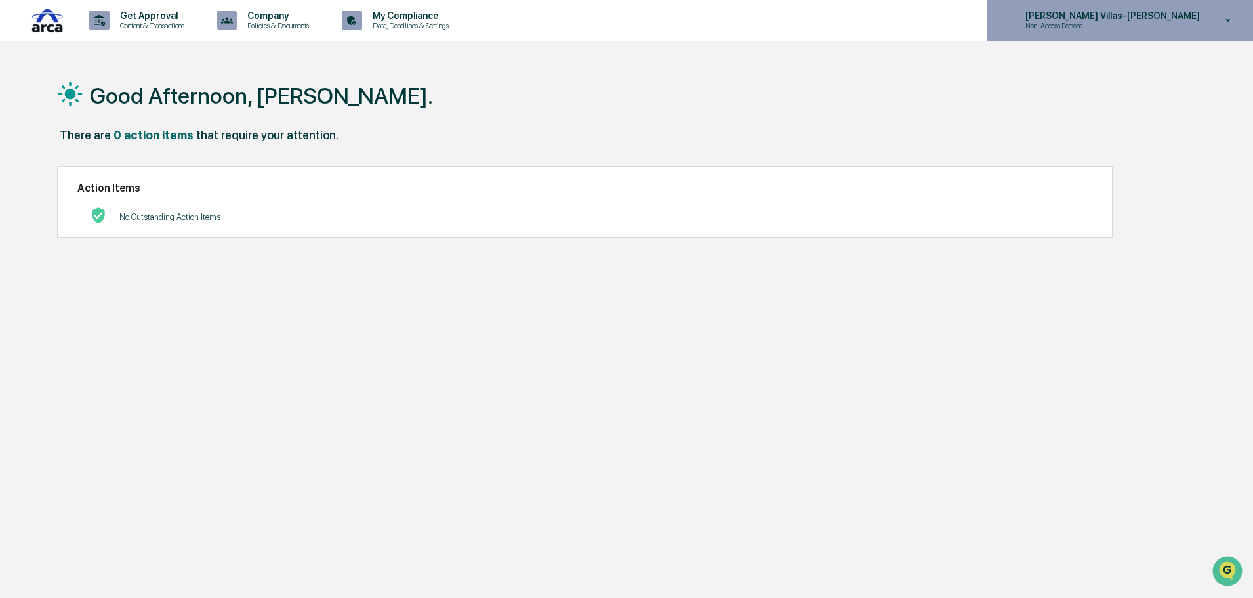
click at [1132, 31] on div "Christine Villas-Chernak Non-Access Persons" at bounding box center [1120, 20] width 266 height 41
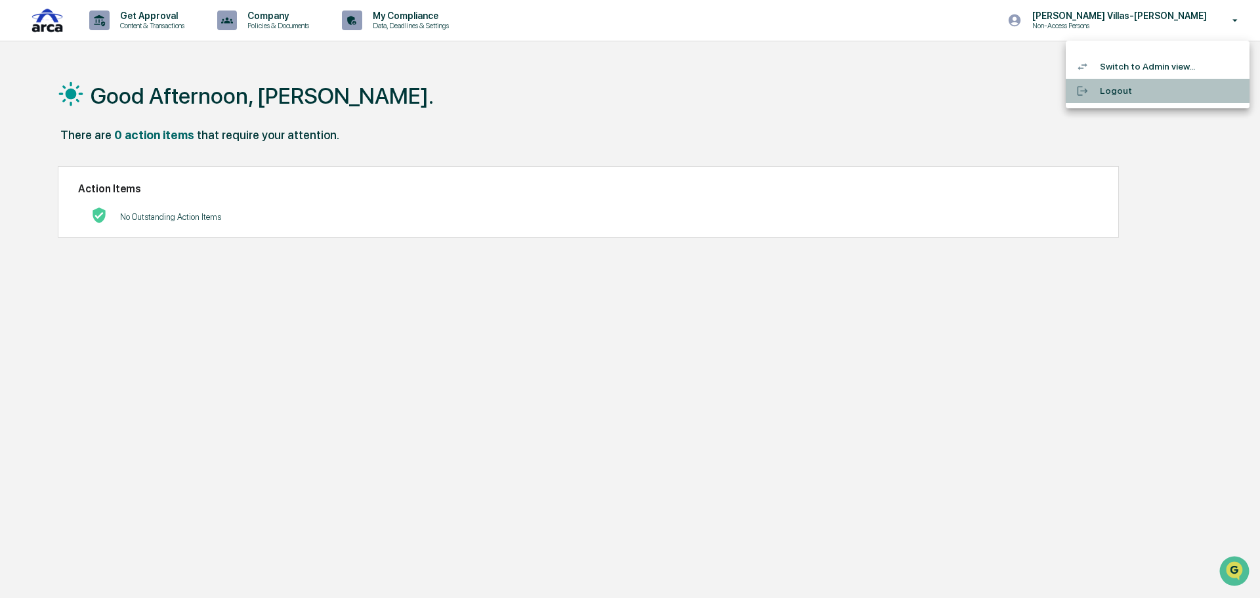
click at [1124, 93] on li "Logout" at bounding box center [1157, 91] width 184 height 24
